Goal: Transaction & Acquisition: Purchase product/service

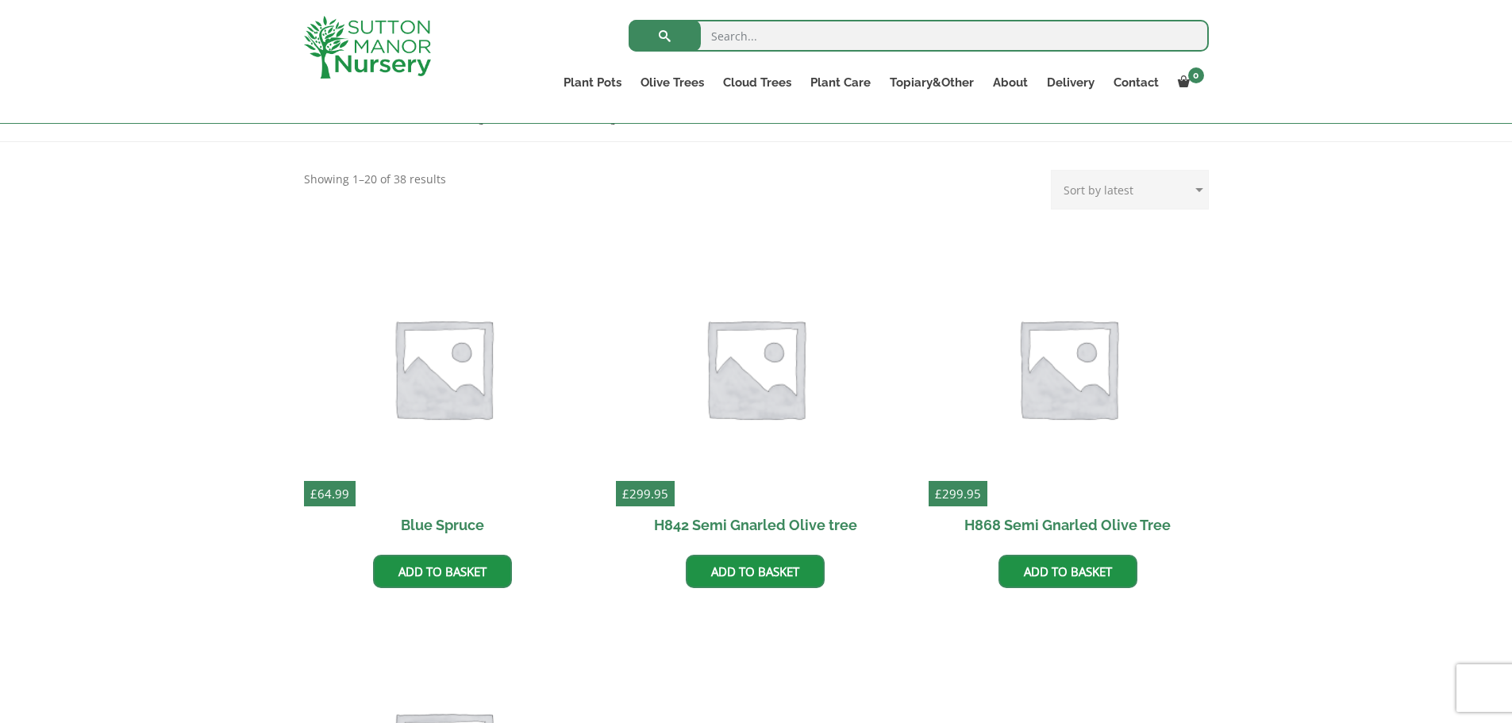
scroll to position [397, 0]
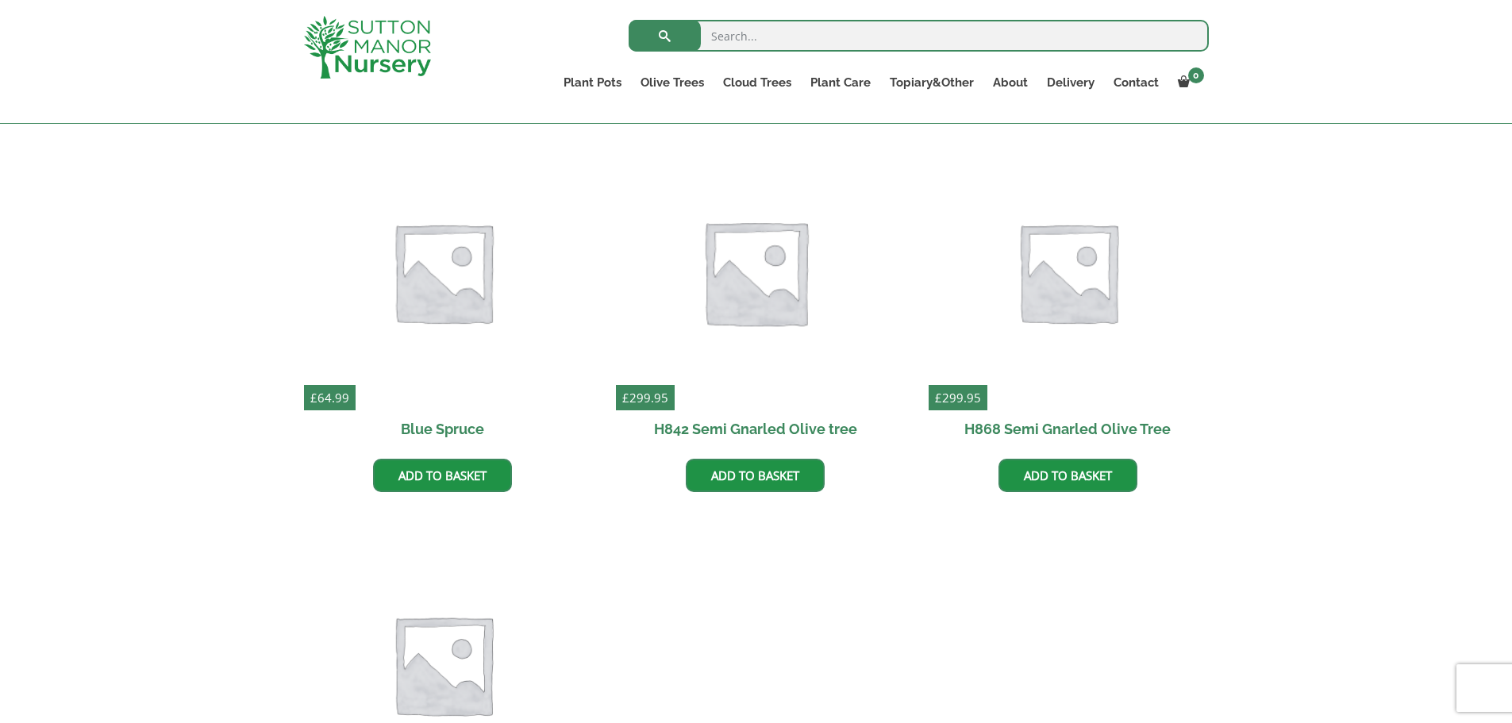
click at [777, 283] on img at bounding box center [756, 271] width 292 height 292
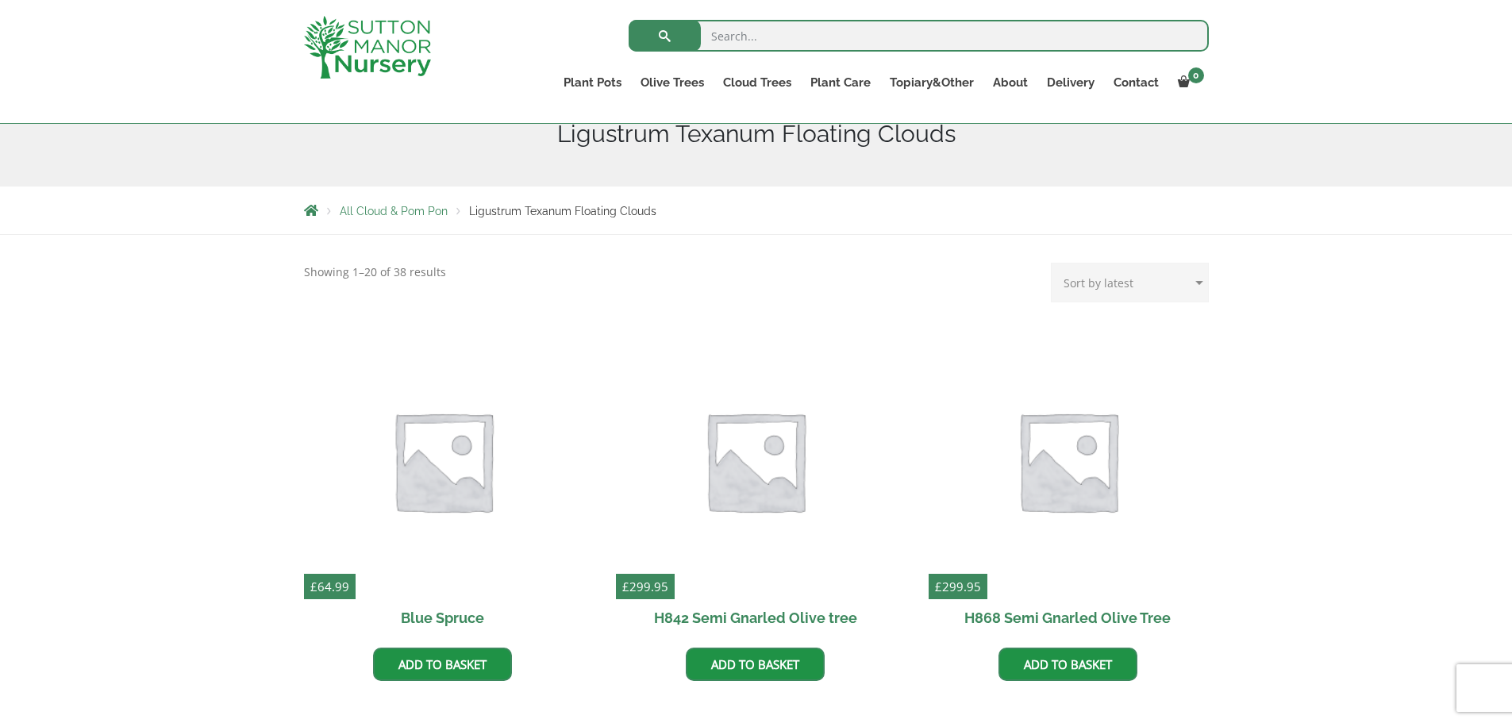
scroll to position [0, 0]
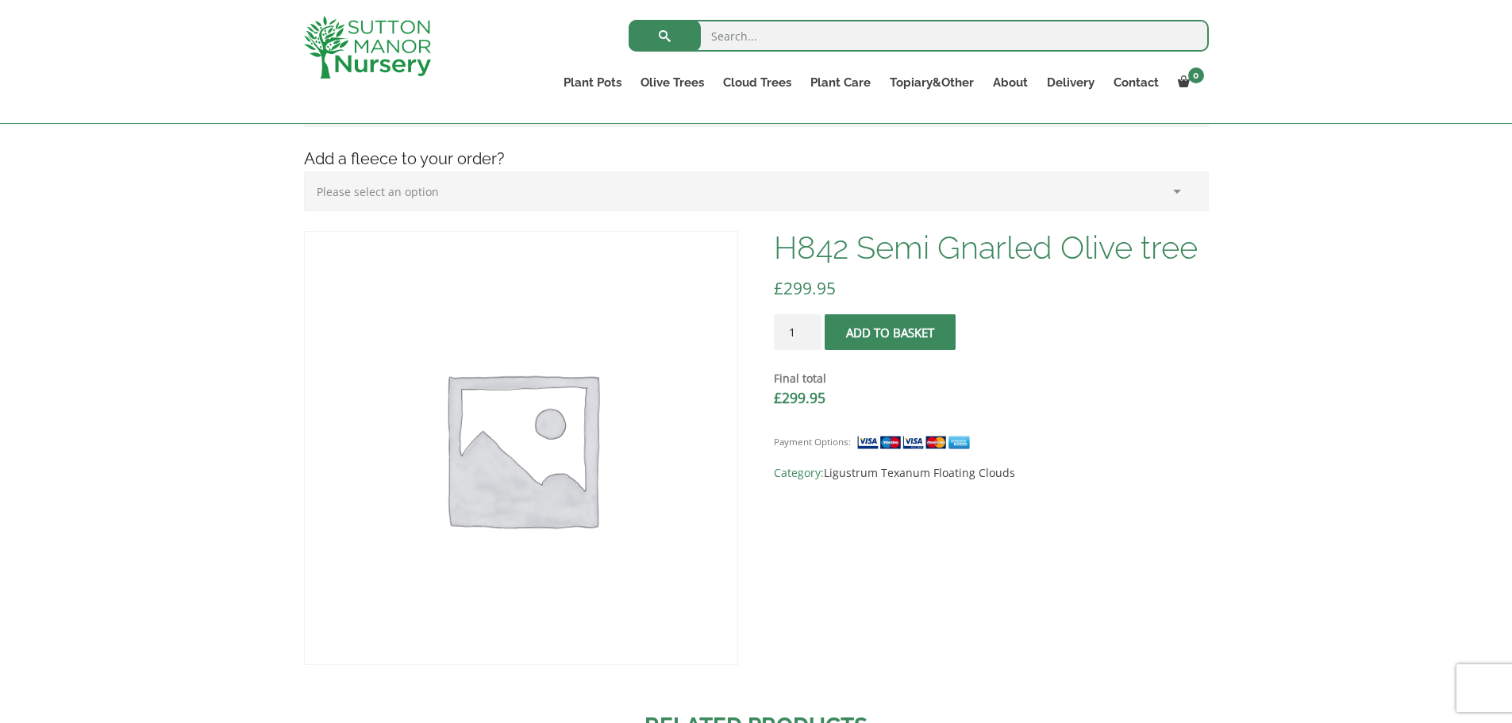
scroll to position [397, 0]
